Goal: Task Accomplishment & Management: Complete application form

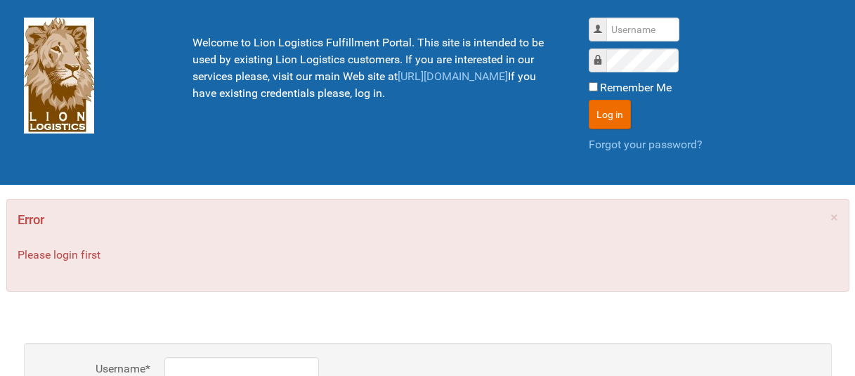
scroll to position [1, 0]
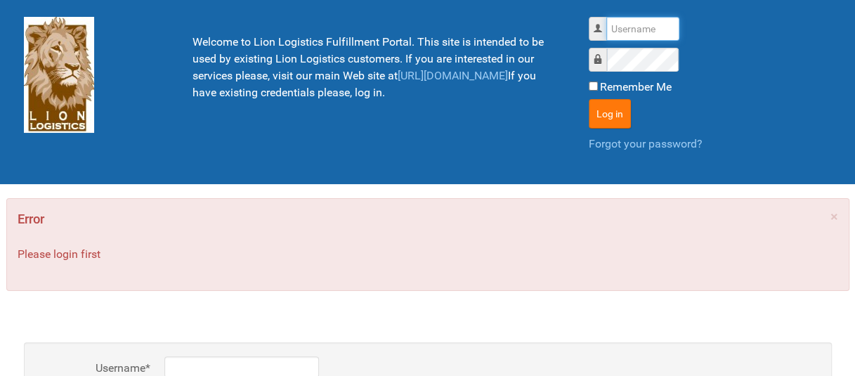
type input "al"
click at [610, 116] on button "Log in" at bounding box center [609, 113] width 42 height 29
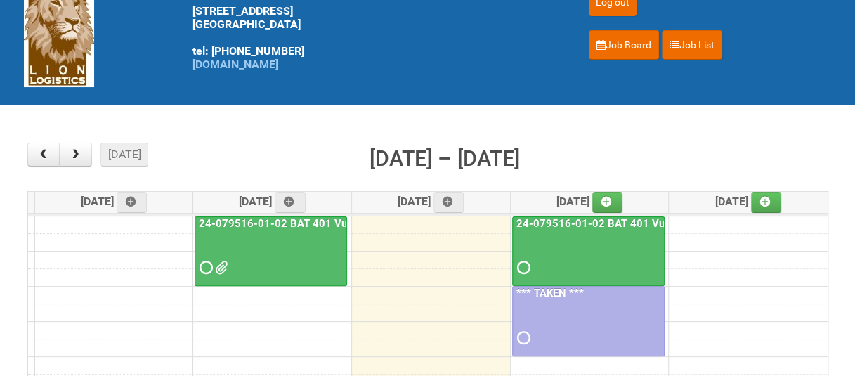
scroll to position [70, 0]
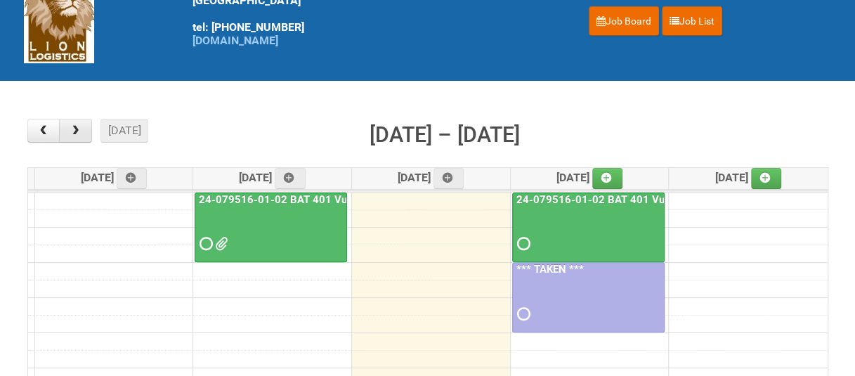
click at [84, 131] on button "button" at bounding box center [75, 131] width 33 height 24
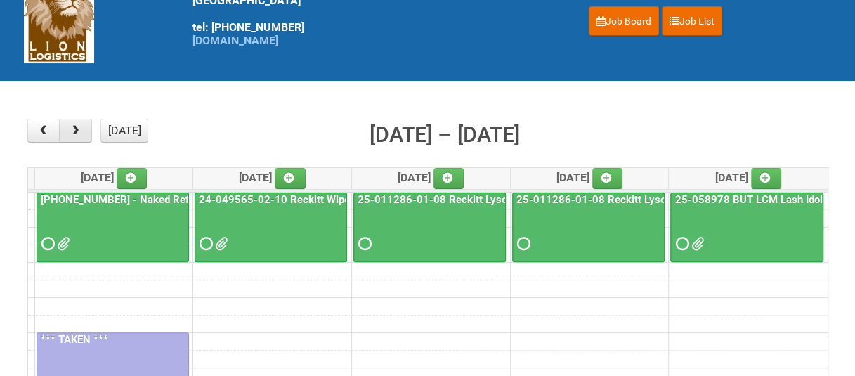
click at [84, 131] on button "button" at bounding box center [75, 131] width 33 height 24
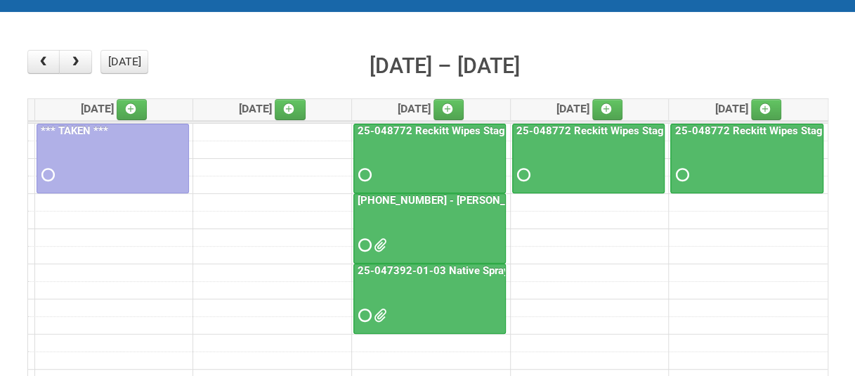
scroll to position [140, 0]
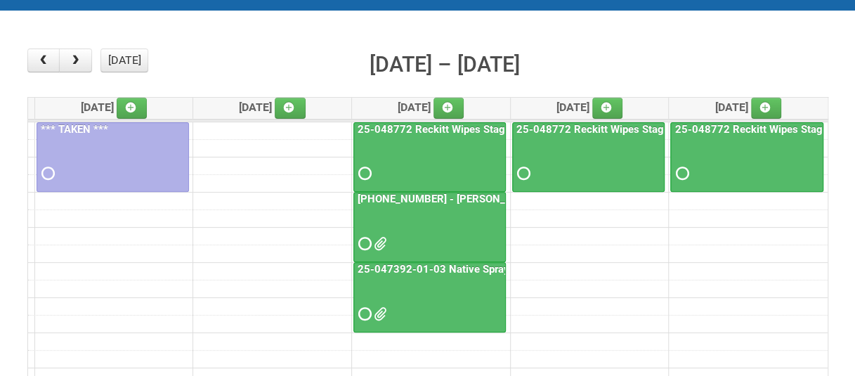
click at [391, 219] on div at bounding box center [430, 232] width 150 height 46
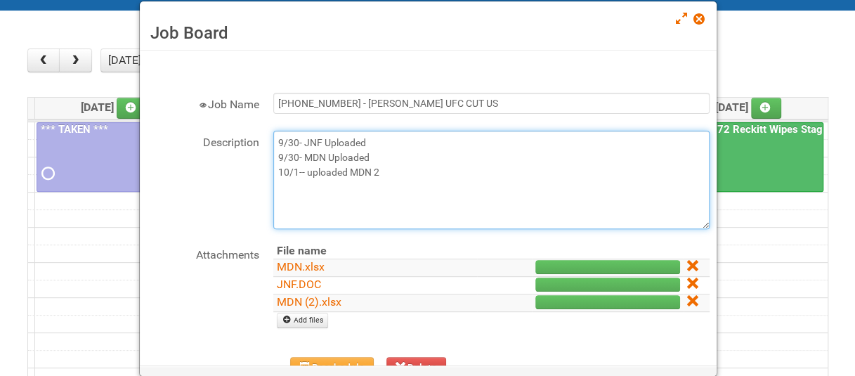
click at [386, 201] on textarea "9/30- JNF Uploaded 9/30- MDN Uploaded 10/1-- uploaded MDN 2" at bounding box center [491, 180] width 436 height 98
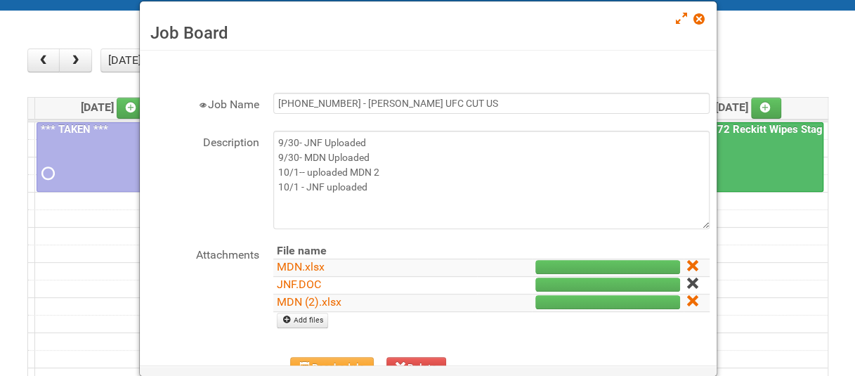
click at [687, 281] on icon at bounding box center [692, 283] width 10 height 10
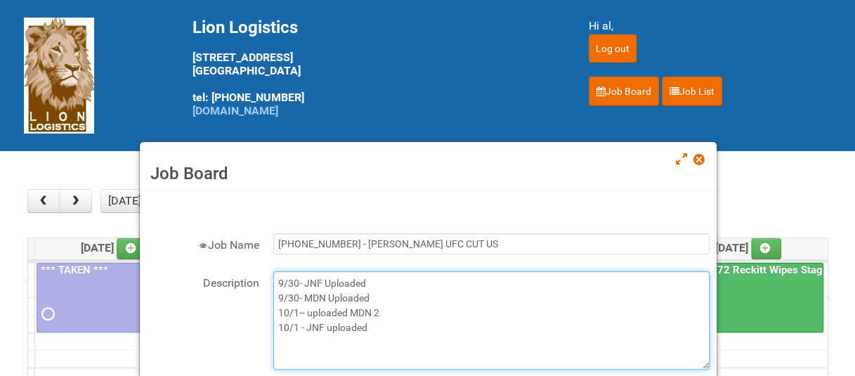
click at [376, 331] on textarea "9/30- JNF Uploaded 9/30- MDN Uploaded 10/1-- uploaded MDN 2" at bounding box center [491, 320] width 436 height 98
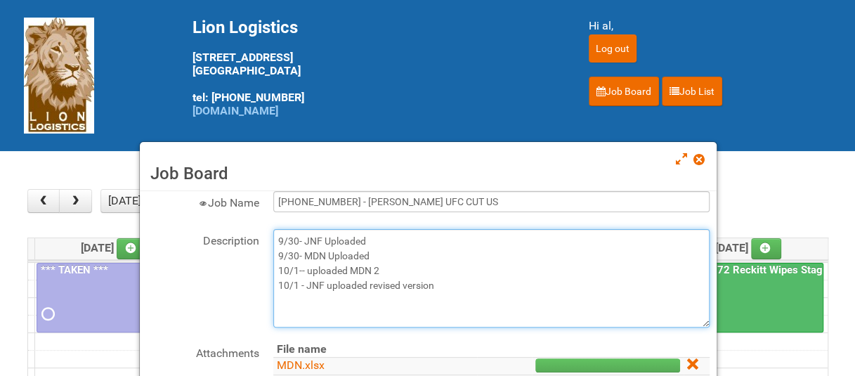
scroll to position [86, 0]
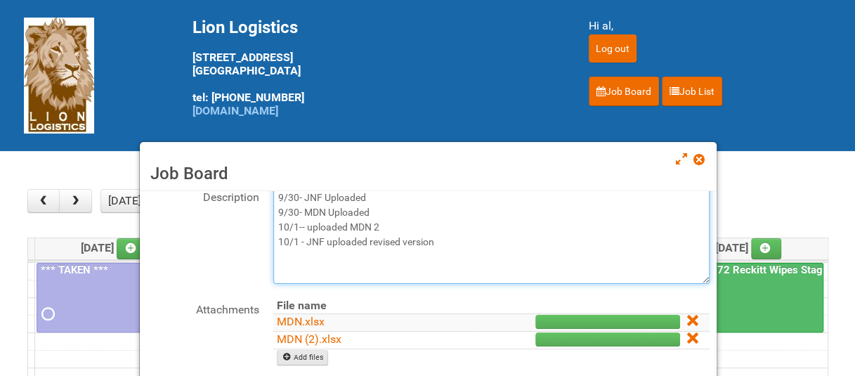
type textarea "9/30- JNF Uploaded 9/30- MDN Uploaded 10/1-- uploaded MDN 2 10/1 - JNF uploaded…"
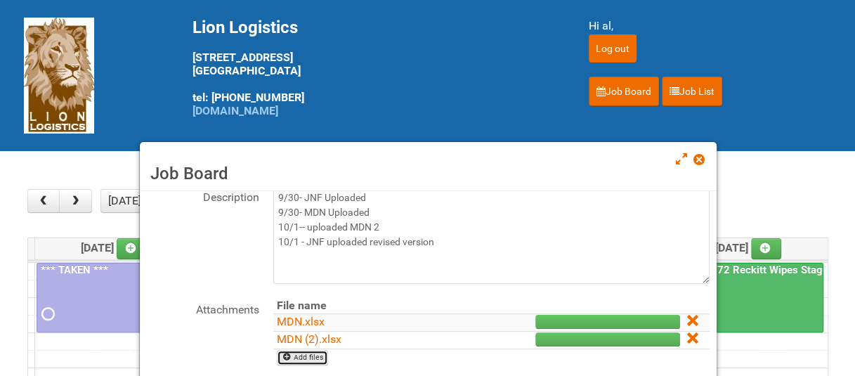
click at [298, 357] on link "Add files" at bounding box center [302, 357] width 51 height 15
type input "C:\fakepath\JNF.DOC"
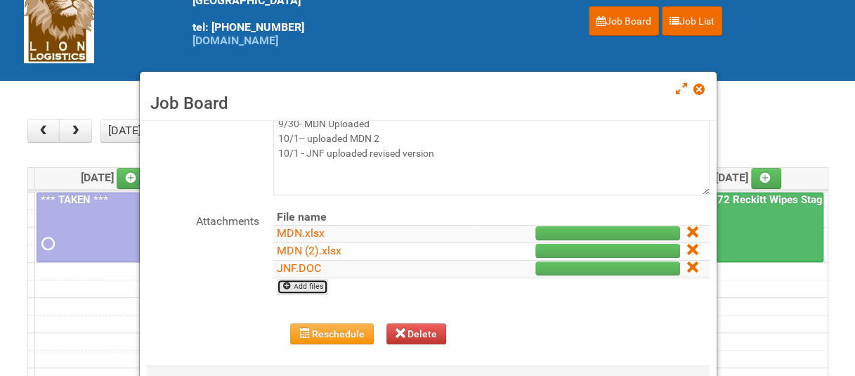
scroll to position [140, 0]
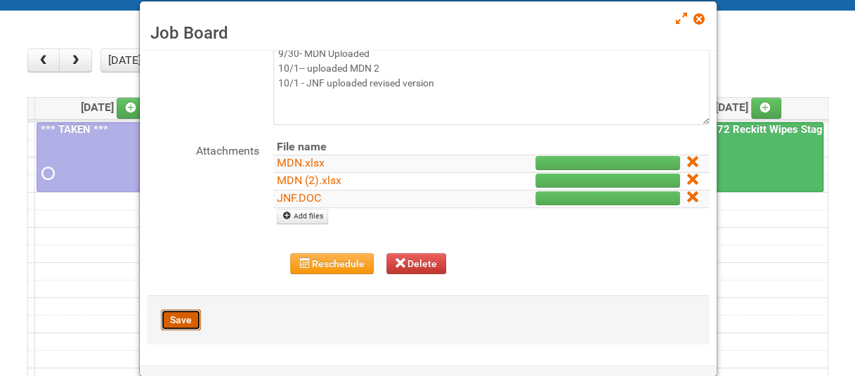
click at [187, 317] on button "Save" at bounding box center [181, 319] width 40 height 21
